Goal: Check status: Check status

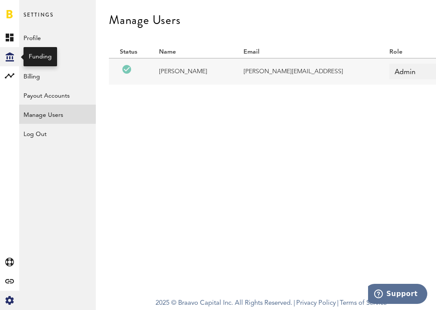
click at [7, 60] on icon "Created with Sketch." at bounding box center [10, 56] width 8 height 9
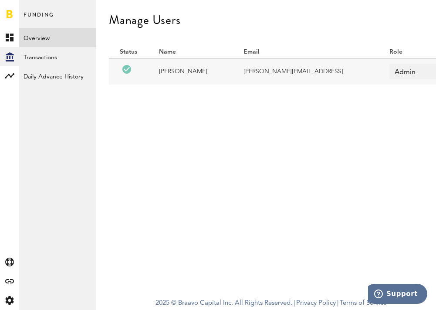
click at [41, 38] on link "Overview" at bounding box center [57, 37] width 77 height 19
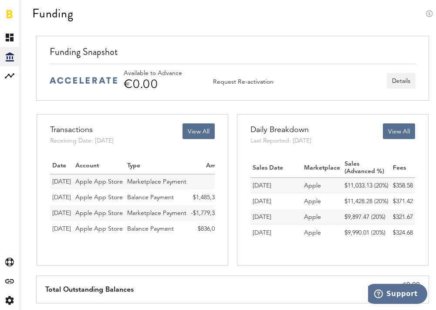
scroll to position [30, 0]
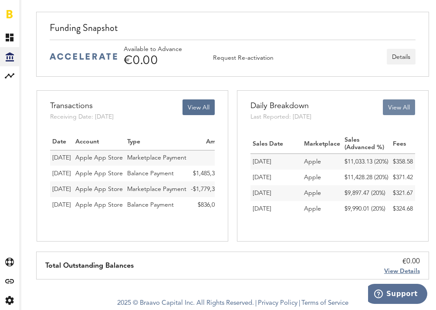
click at [389, 111] on button "View All" at bounding box center [399, 107] width 32 height 16
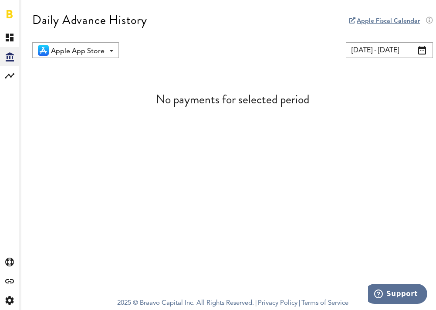
click at [413, 51] on input "[DATE] - [DATE]" at bounding box center [389, 50] width 87 height 16
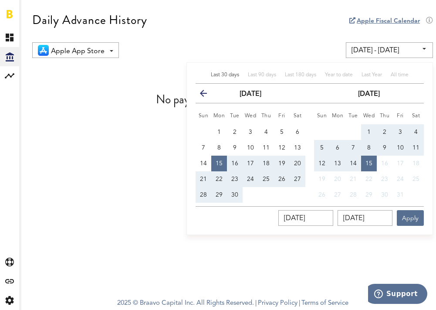
click at [209, 125] on td at bounding box center [204, 132] width 16 height 16
click at [215, 128] on button "1" at bounding box center [219, 132] width 16 height 16
type input "[DATE] - [DATE]"
type input "[DATE]"
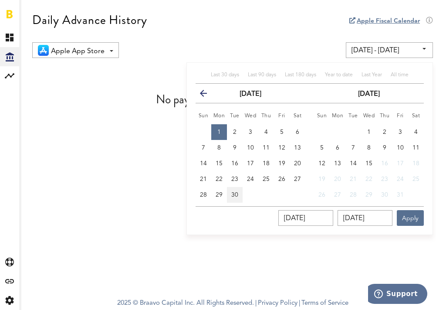
click at [240, 188] on button "30" at bounding box center [235, 195] width 16 height 16
type input "[DATE] - [DATE]"
type input "[DATE]"
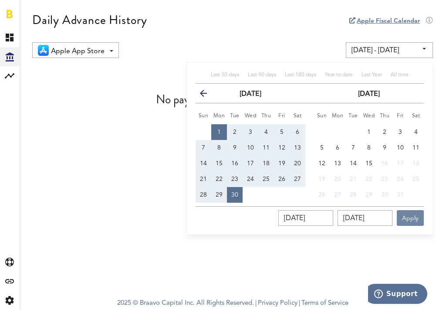
click at [410, 212] on button "Apply" at bounding box center [410, 218] width 27 height 16
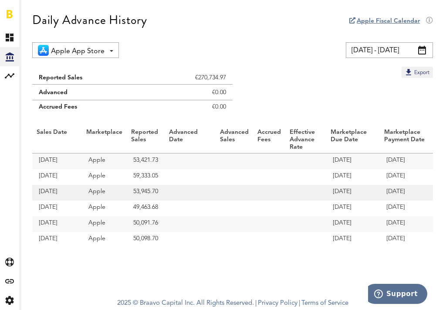
scroll to position [0, 10]
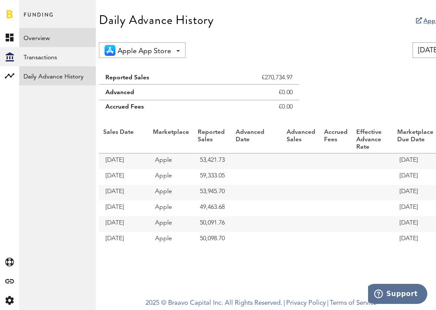
click at [34, 37] on link "Overview" at bounding box center [57, 37] width 77 height 19
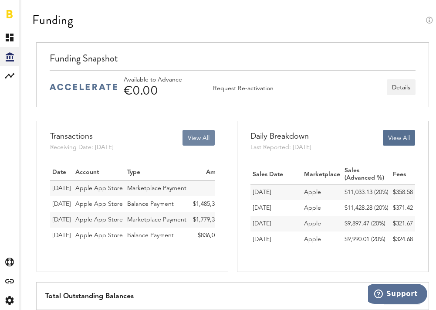
click at [187, 137] on button "View All" at bounding box center [198, 138] width 32 height 16
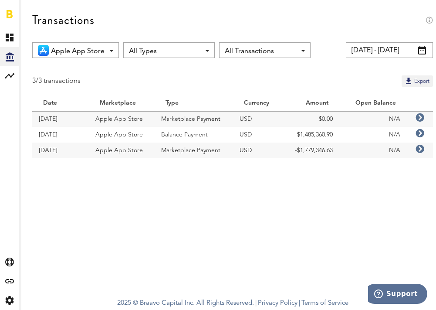
click at [420, 150] on icon at bounding box center [420, 149] width 9 height 9
